Goal: Navigation & Orientation: Find specific page/section

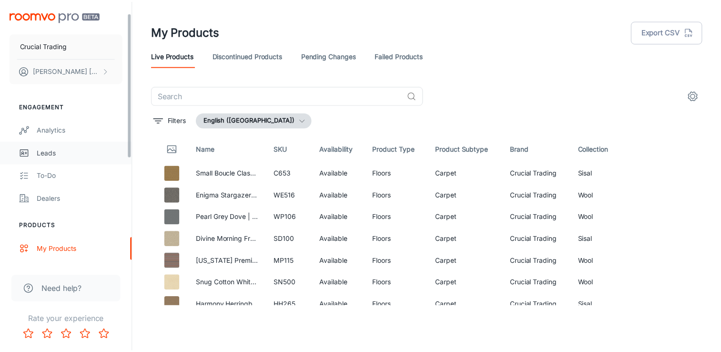
scroll to position [211, 0]
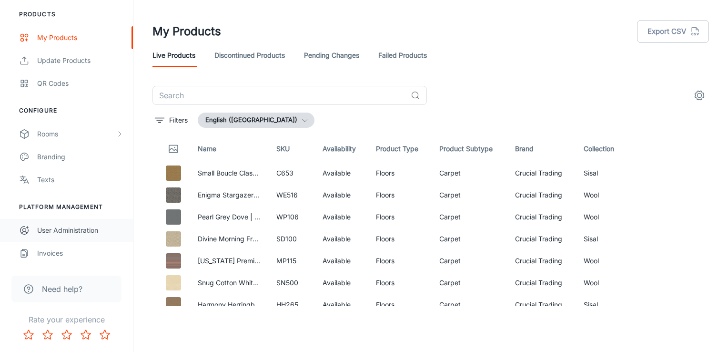
click at [59, 234] on div "User Administration" at bounding box center [80, 230] width 86 height 10
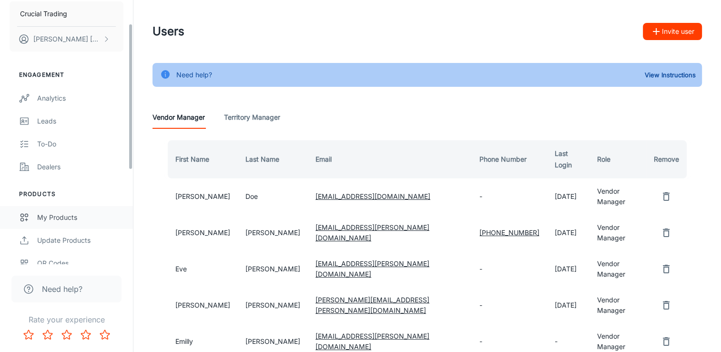
scroll to position [48, 0]
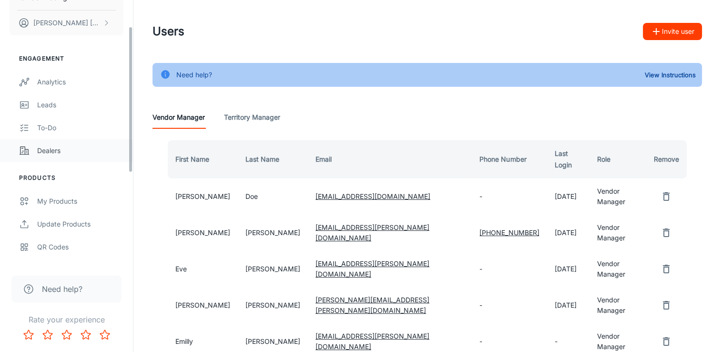
click at [61, 153] on div "Dealers" at bounding box center [80, 150] width 86 height 10
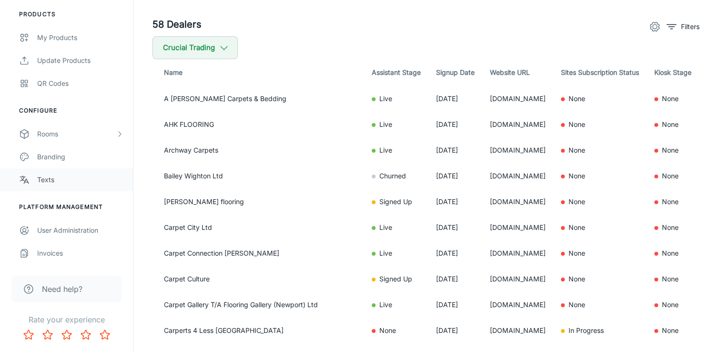
scroll to position [68, 0]
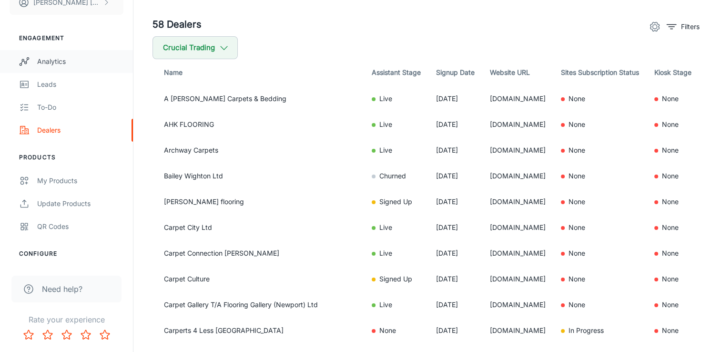
click at [63, 66] on link "Analytics" at bounding box center [66, 61] width 133 height 23
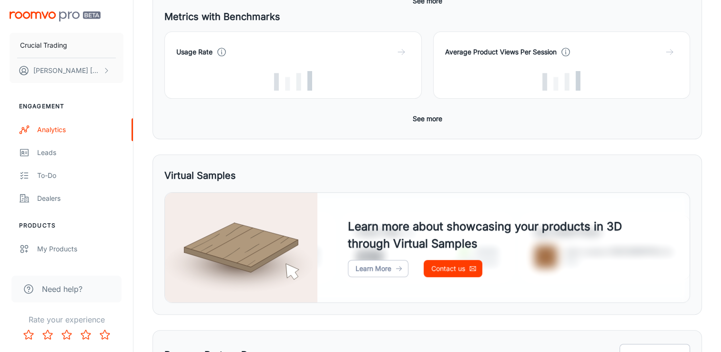
scroll to position [414, 0]
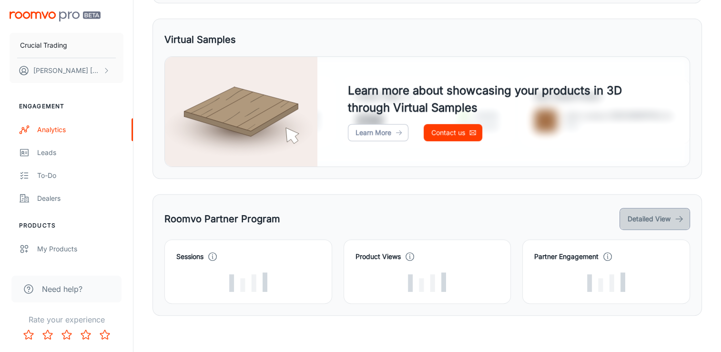
click at [635, 221] on button "Detailed View" at bounding box center [655, 219] width 71 height 22
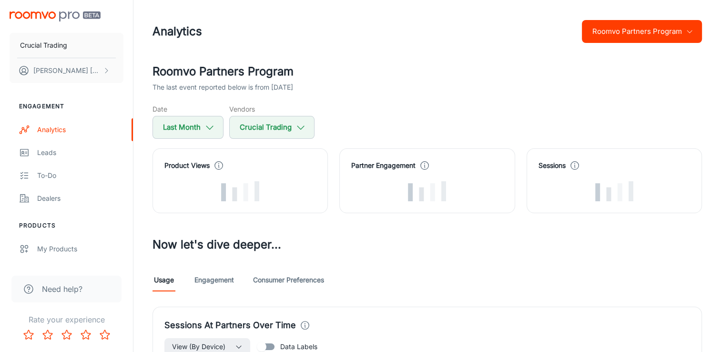
click at [662, 31] on button "Roomvo Partners Program" at bounding box center [642, 31] width 120 height 23
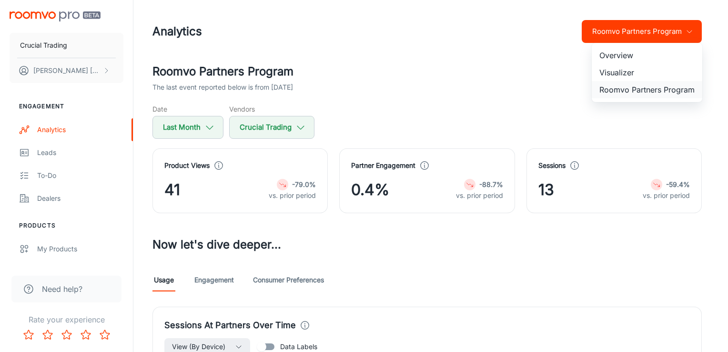
click at [636, 88] on li "Roomvo Partners Program" at bounding box center [647, 89] width 111 height 17
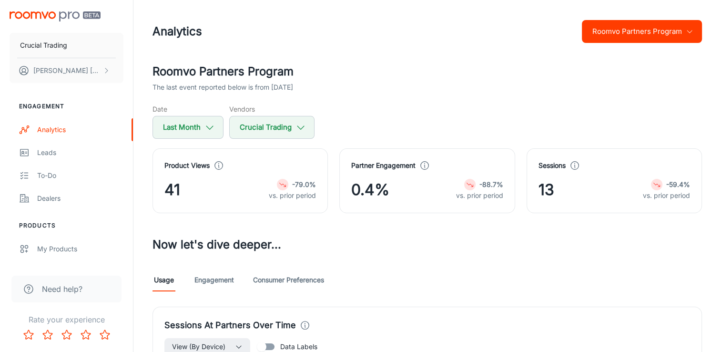
click at [659, 40] on button "Roomvo Partners Program" at bounding box center [642, 31] width 120 height 23
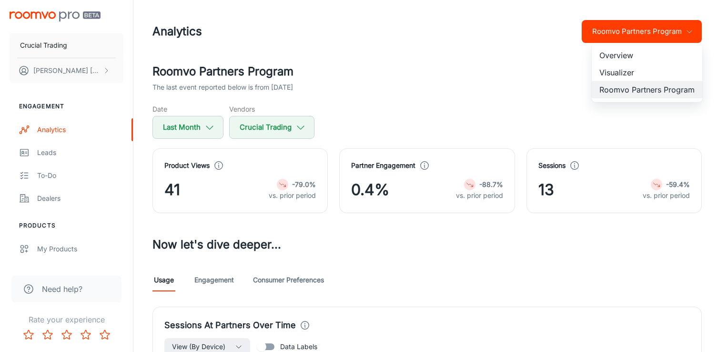
click at [416, 76] on div at bounding box center [364, 176] width 728 height 352
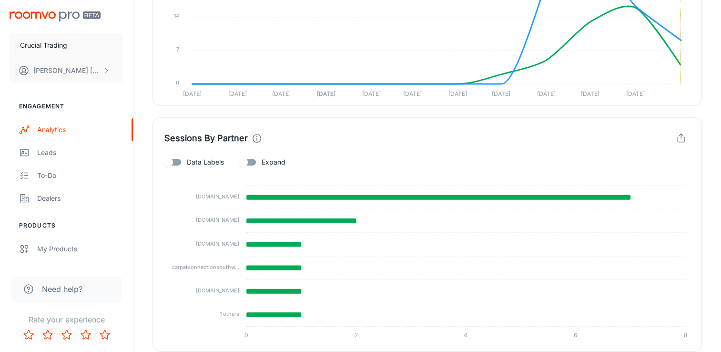
scroll to position [471, 0]
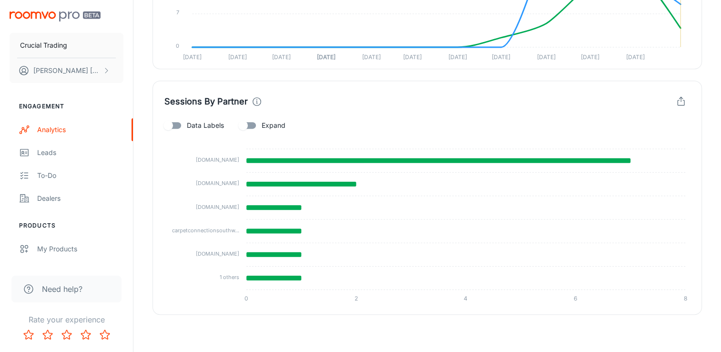
drag, startPoint x: 193, startPoint y: 157, endPoint x: 238, endPoint y: 161, distance: 45.9
click at [237, 161] on tspan "kileyskarpets.co.uk" at bounding box center [217, 159] width 43 height 7
click at [231, 159] on tspan "kileyskarpets.co.uk" at bounding box center [217, 159] width 43 height 7
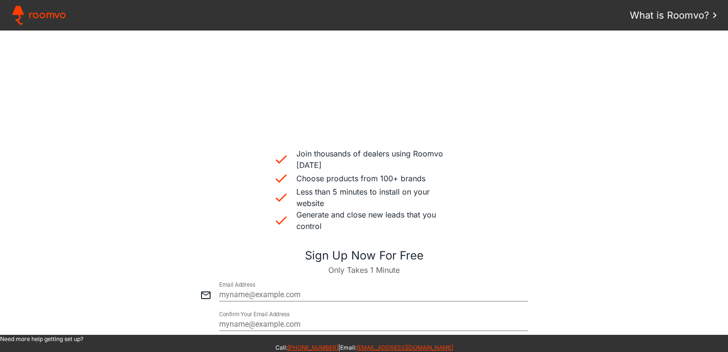
scroll to position [334, 0]
